Goal: Check status: Check status

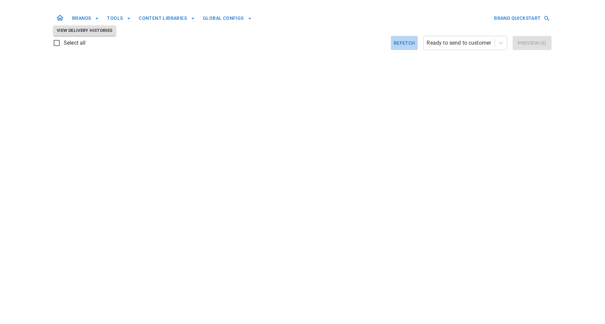
click at [406, 43] on button "Refetch" at bounding box center [404, 43] width 27 height 14
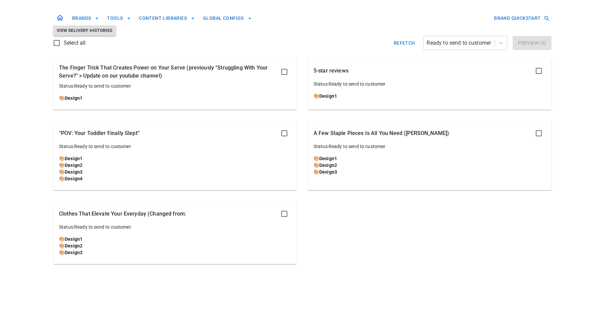
click at [245, 91] on div "The Finger Trick That Creates Power on Your Serve (previously “Struggling With …" at bounding box center [175, 83] width 243 height 51
click at [529, 43] on button "Preview ( 1 )" at bounding box center [532, 43] width 39 height 14
